Goal: Find specific page/section: Find specific page/section

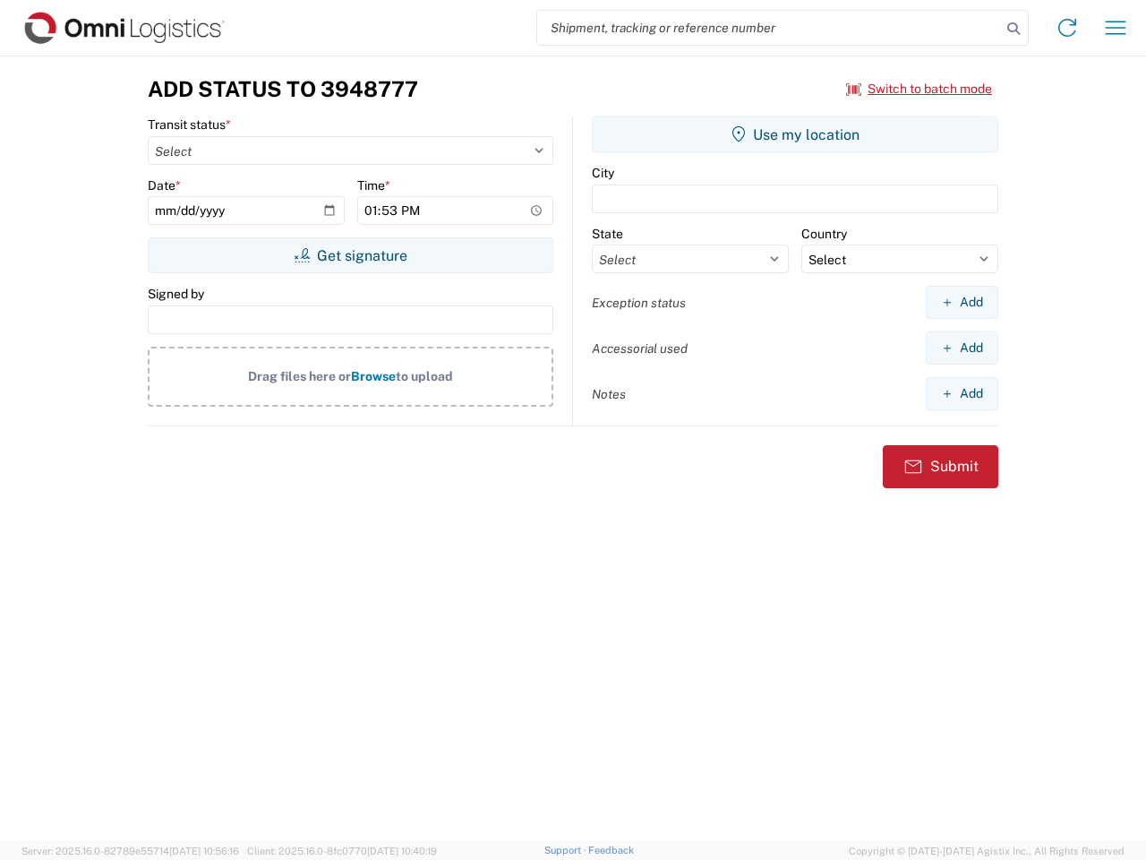
click at [769, 28] on input "search" at bounding box center [769, 28] width 464 height 34
click at [1014, 29] on icon at bounding box center [1013, 28] width 25 height 25
click at [1067, 28] on icon at bounding box center [1067, 27] width 29 height 29
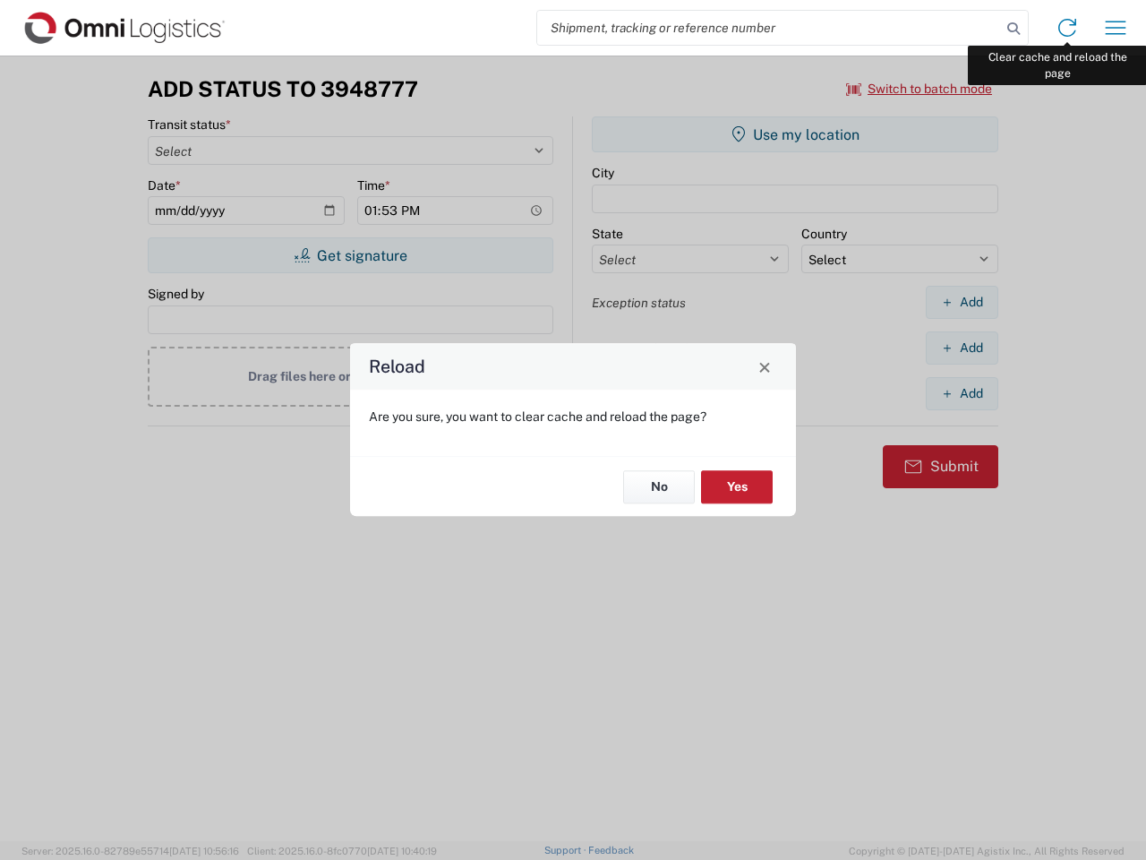
click at [1116, 28] on div "Reload Are you sure, you want to clear cache and reload the page? No Yes" at bounding box center [573, 430] width 1146 height 860
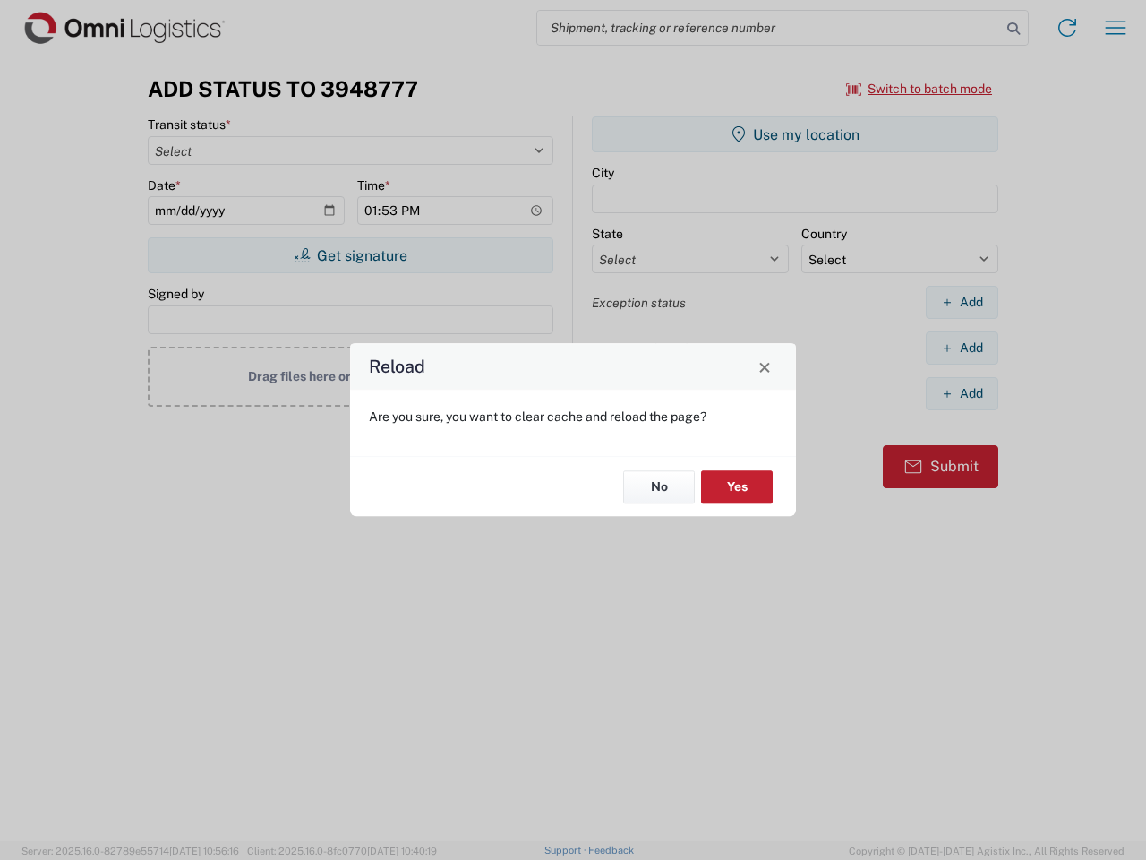
click at [920, 89] on div "Reload Are you sure, you want to clear cache and reload the page? No Yes" at bounding box center [573, 430] width 1146 height 860
click at [350, 255] on div "Reload Are you sure, you want to clear cache and reload the page? No Yes" at bounding box center [573, 430] width 1146 height 860
click at [795, 134] on div "Reload Are you sure, you want to clear cache and reload the page? No Yes" at bounding box center [573, 430] width 1146 height 860
click at [962, 302] on div "Reload Are you sure, you want to clear cache and reload the page? No Yes" at bounding box center [573, 430] width 1146 height 860
click at [962, 347] on div "Reload Are you sure, you want to clear cache and reload the page? No Yes" at bounding box center [573, 430] width 1146 height 860
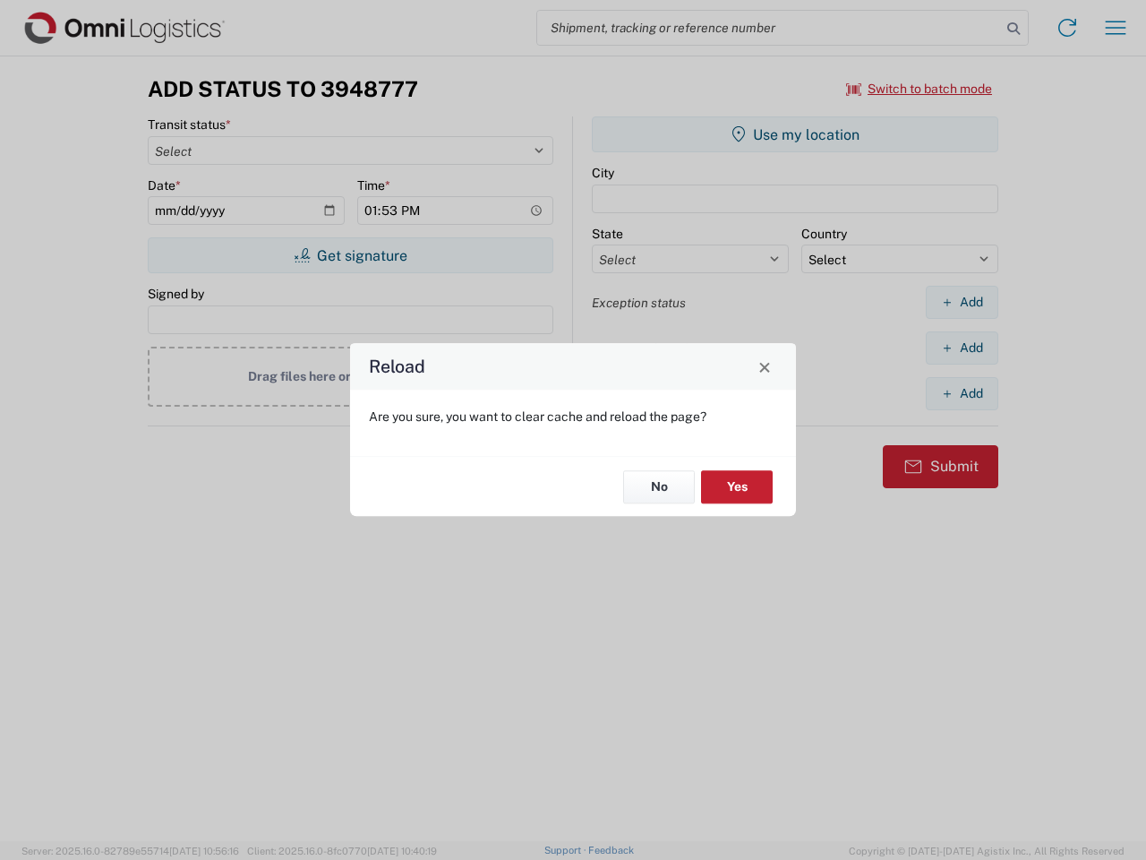
click at [962, 393] on div "Reload Are you sure, you want to clear cache and reload the page? No Yes" at bounding box center [573, 430] width 1146 height 860
